Goal: Information Seeking & Learning: Learn about a topic

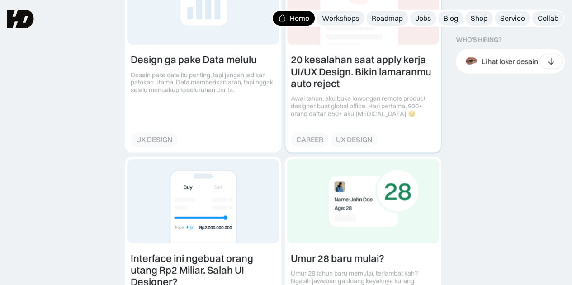
scroll to position [995, 0]
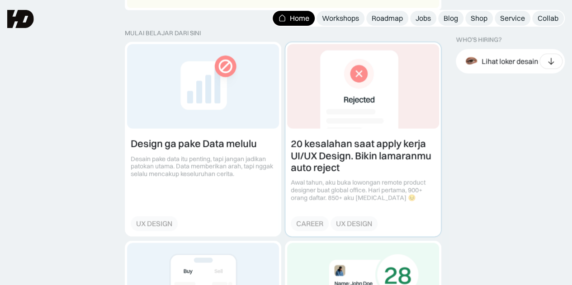
click at [336, 152] on link at bounding box center [363, 140] width 156 height 194
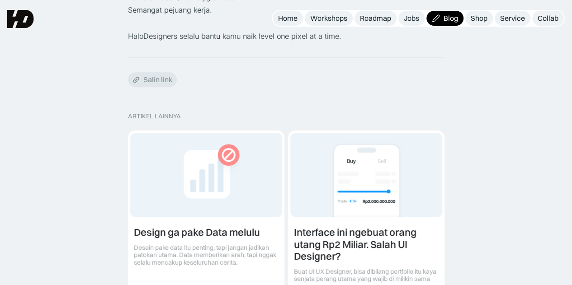
scroll to position [1221, 0]
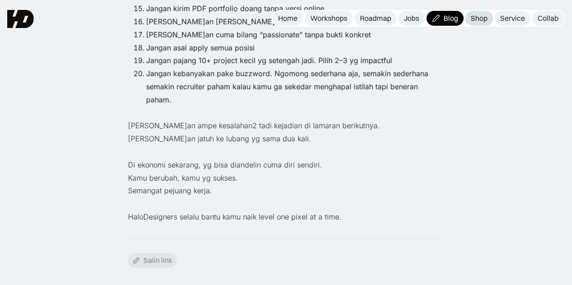
click at [469, 18] on link "Shop" at bounding box center [479, 18] width 28 height 15
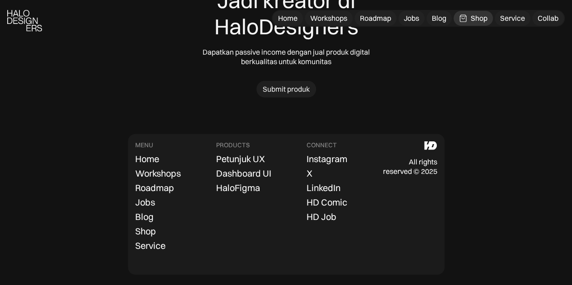
scroll to position [3001, 0]
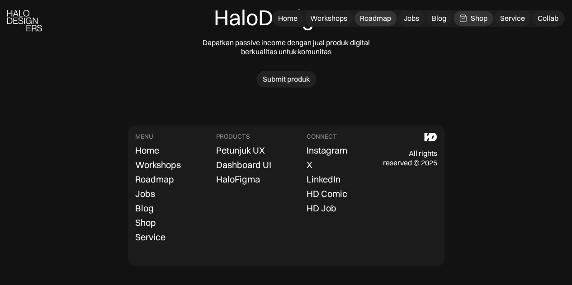
click at [382, 16] on div "Roadmap" at bounding box center [375, 18] width 31 height 9
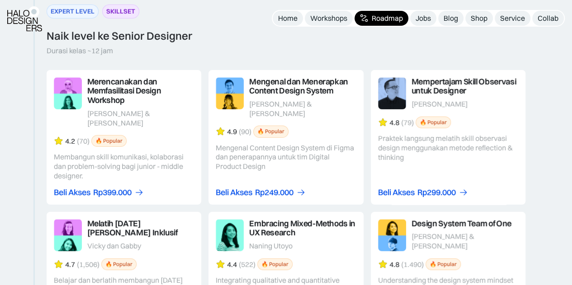
scroll to position [1783, 0]
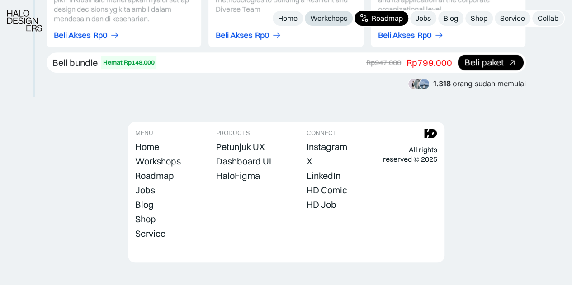
click at [334, 21] on div "Workshops" at bounding box center [328, 18] width 37 height 9
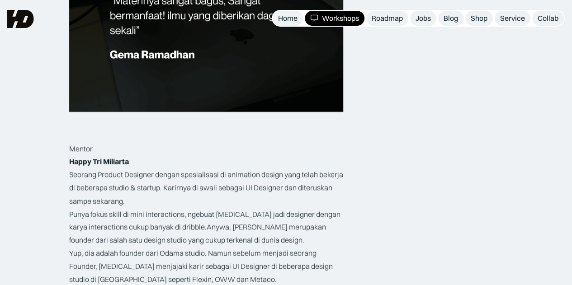
scroll to position [950, 0]
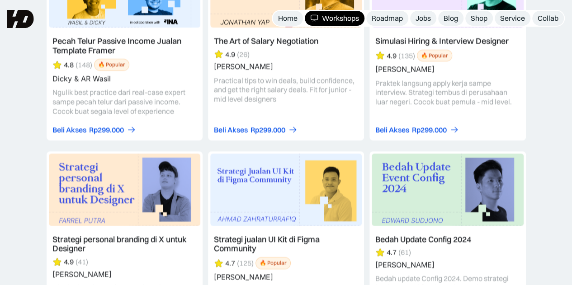
scroll to position [1583, 0]
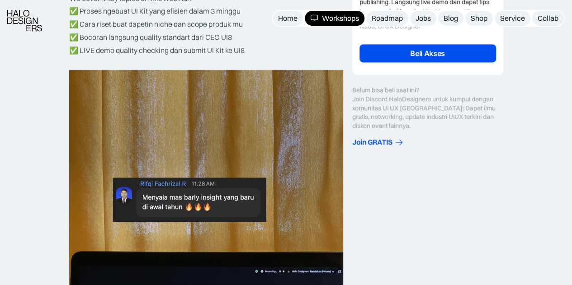
scroll to position [497, 0]
